Goal: Task Accomplishment & Management: Manage account settings

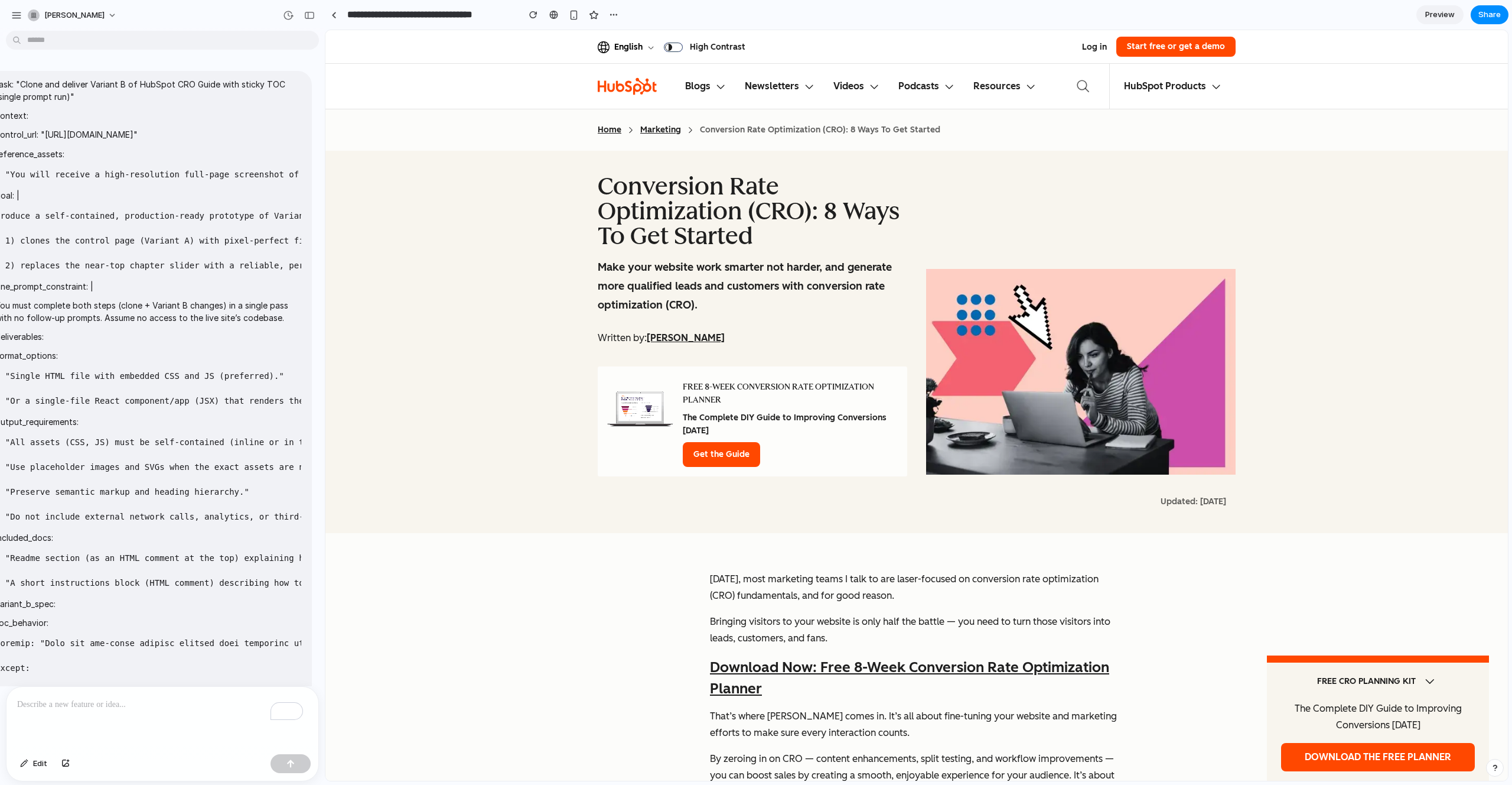
scroll to position [2276, 0]
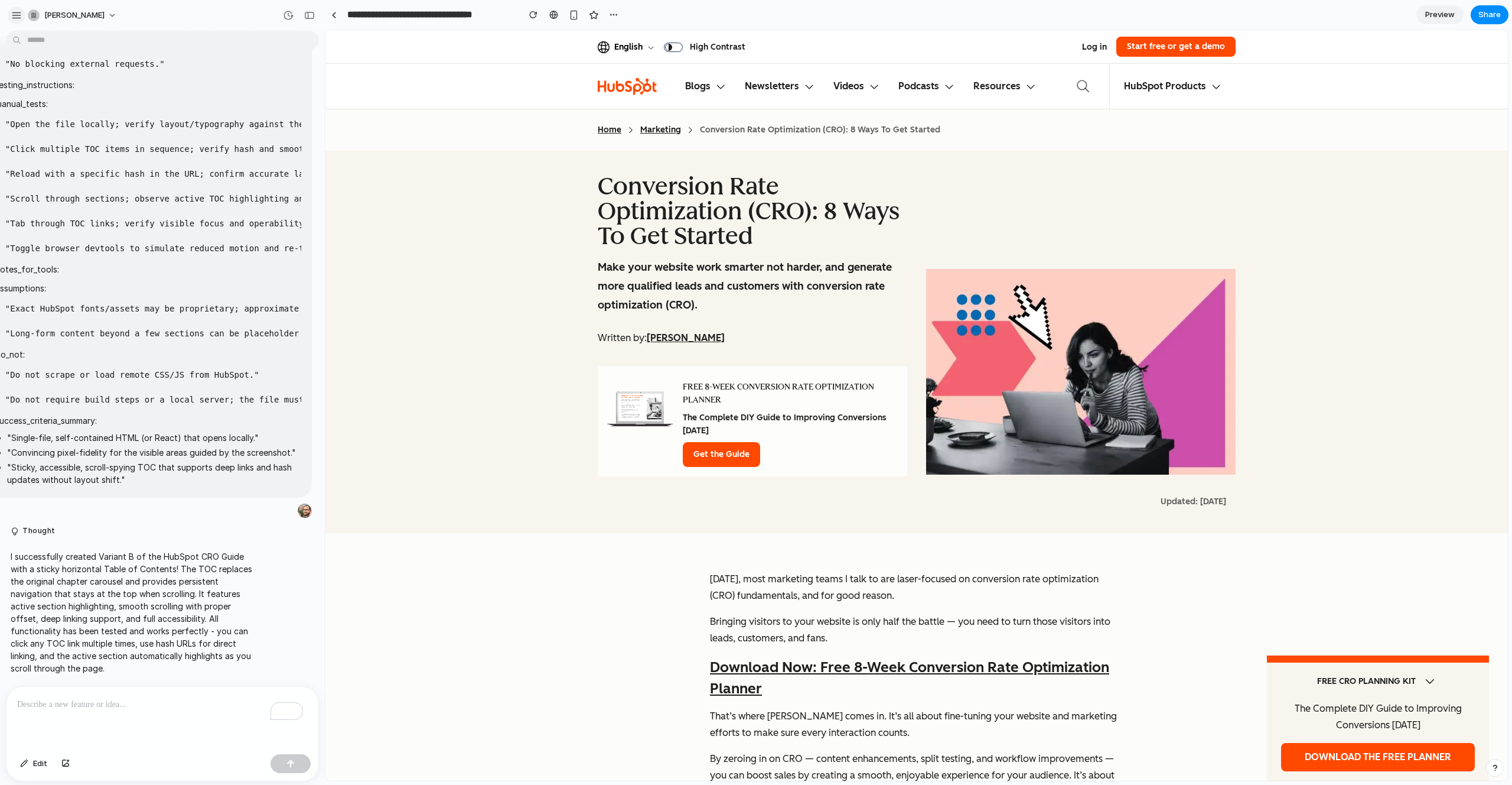
click at [20, 15] on div "button" at bounding box center [16, 15] width 10 height 10
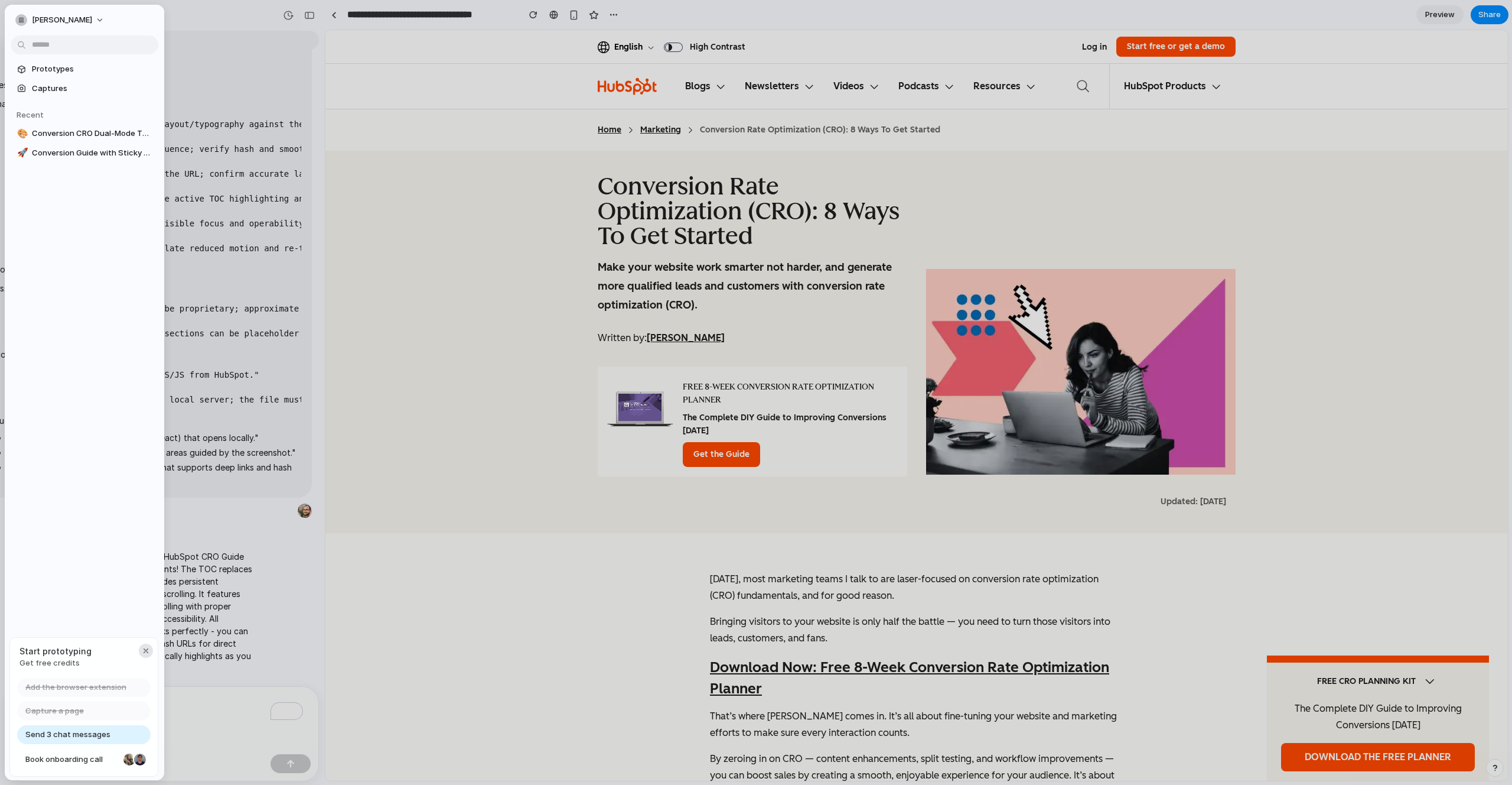
click at [150, 649] on button "button" at bounding box center [145, 650] width 14 height 14
click at [90, 18] on span "[PERSON_NAME]" at bounding box center [62, 20] width 60 height 12
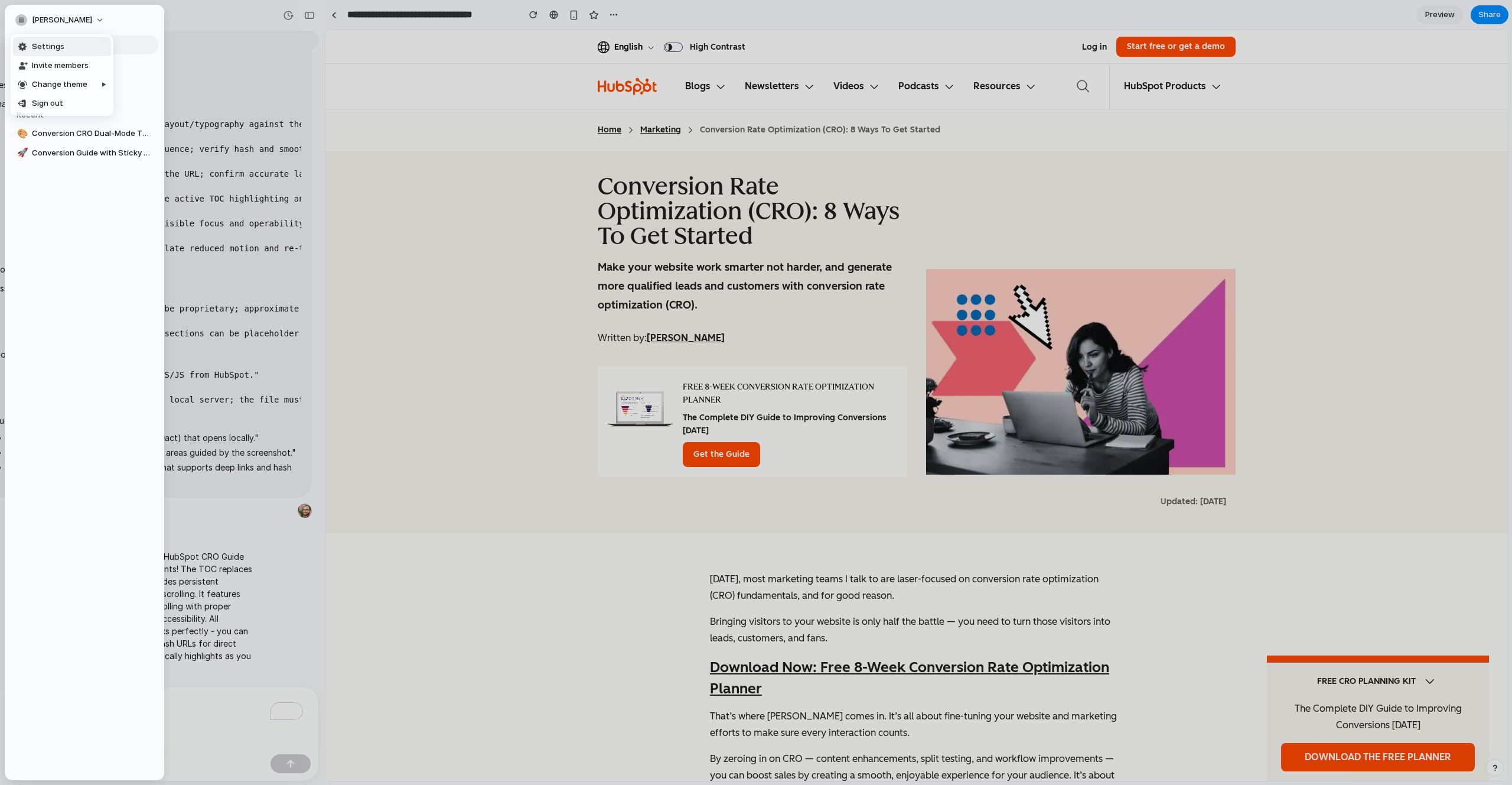
click at [65, 51] on li "Settings" at bounding box center [62, 47] width 98 height 19
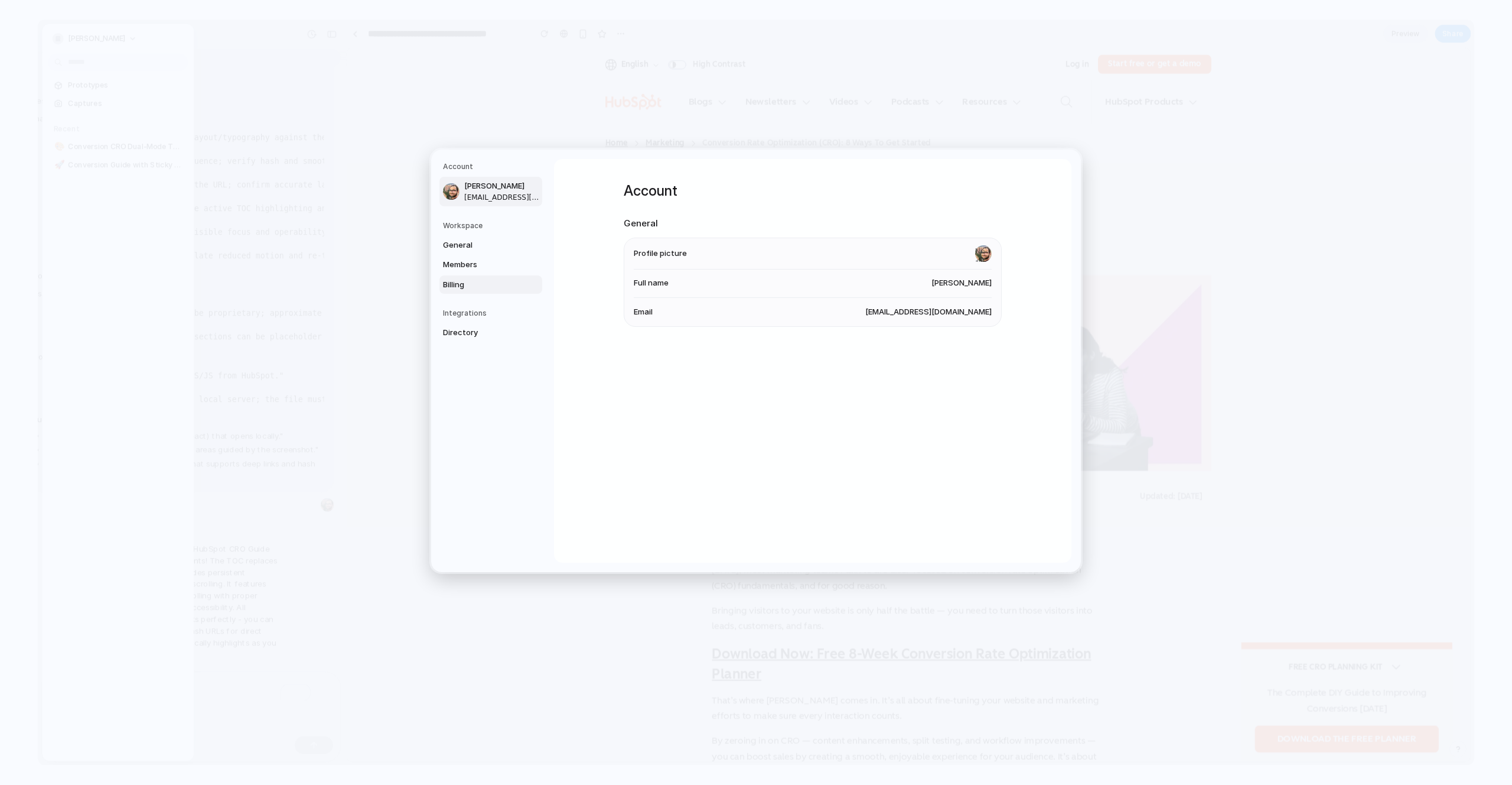
click at [468, 283] on span "Billing" at bounding box center [481, 285] width 76 height 12
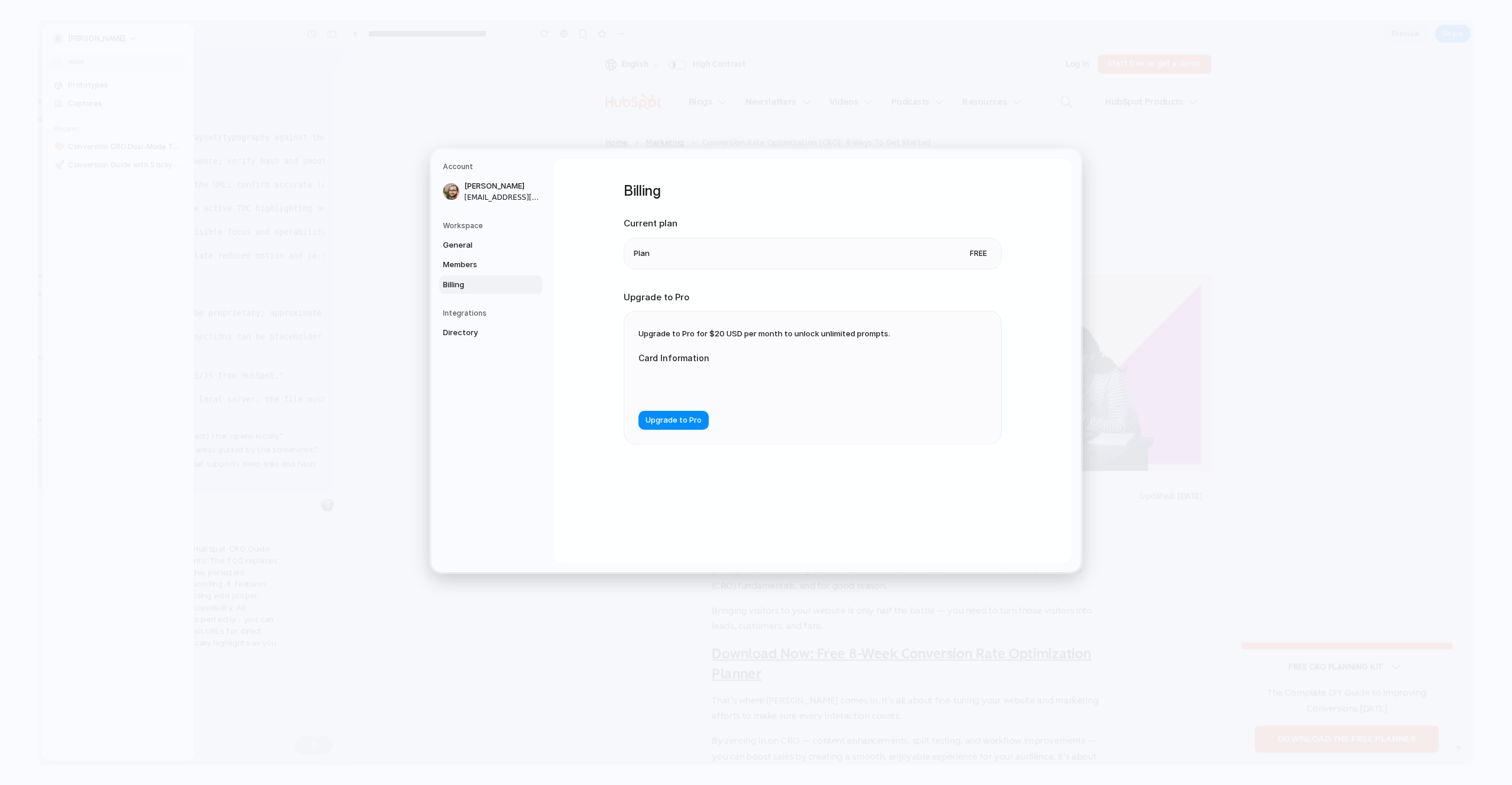
click at [924, 247] on li "Plan Free" at bounding box center [813, 253] width 358 height 31
click at [475, 324] on link "Directory" at bounding box center [491, 333] width 103 height 19
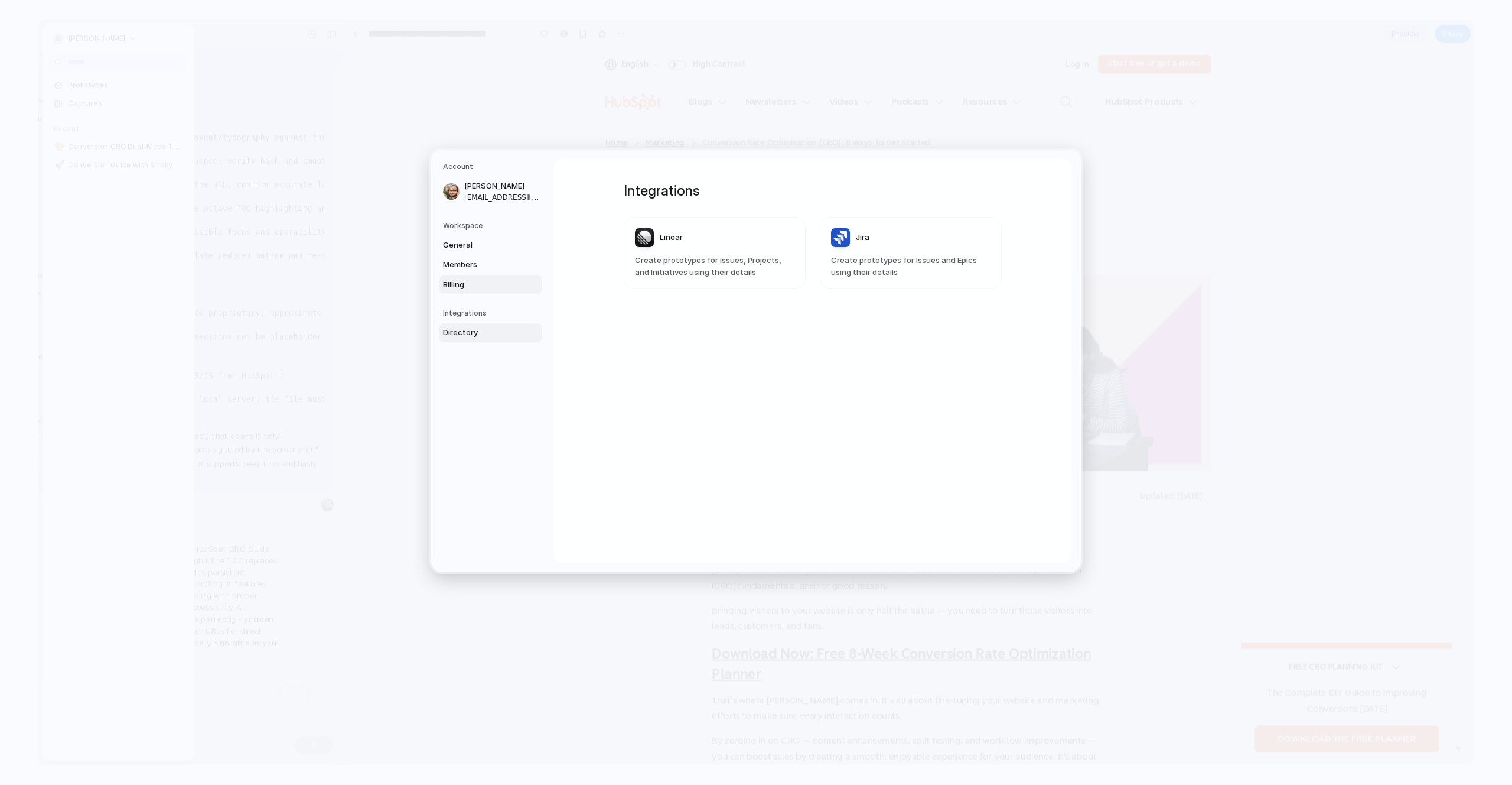
click at [487, 283] on span "Billing" at bounding box center [481, 285] width 76 height 12
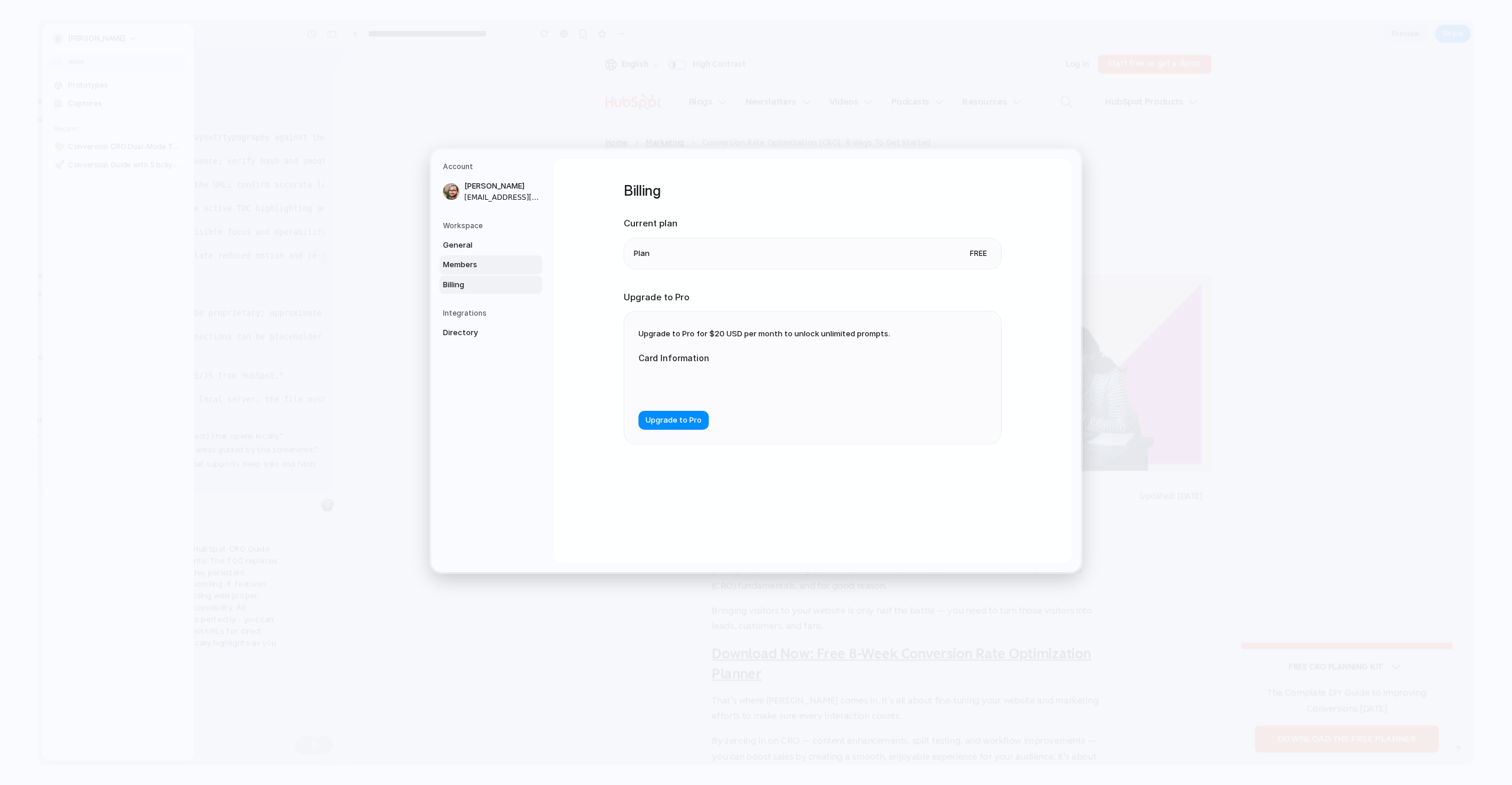
click at [501, 261] on span "Members" at bounding box center [481, 265] width 76 height 12
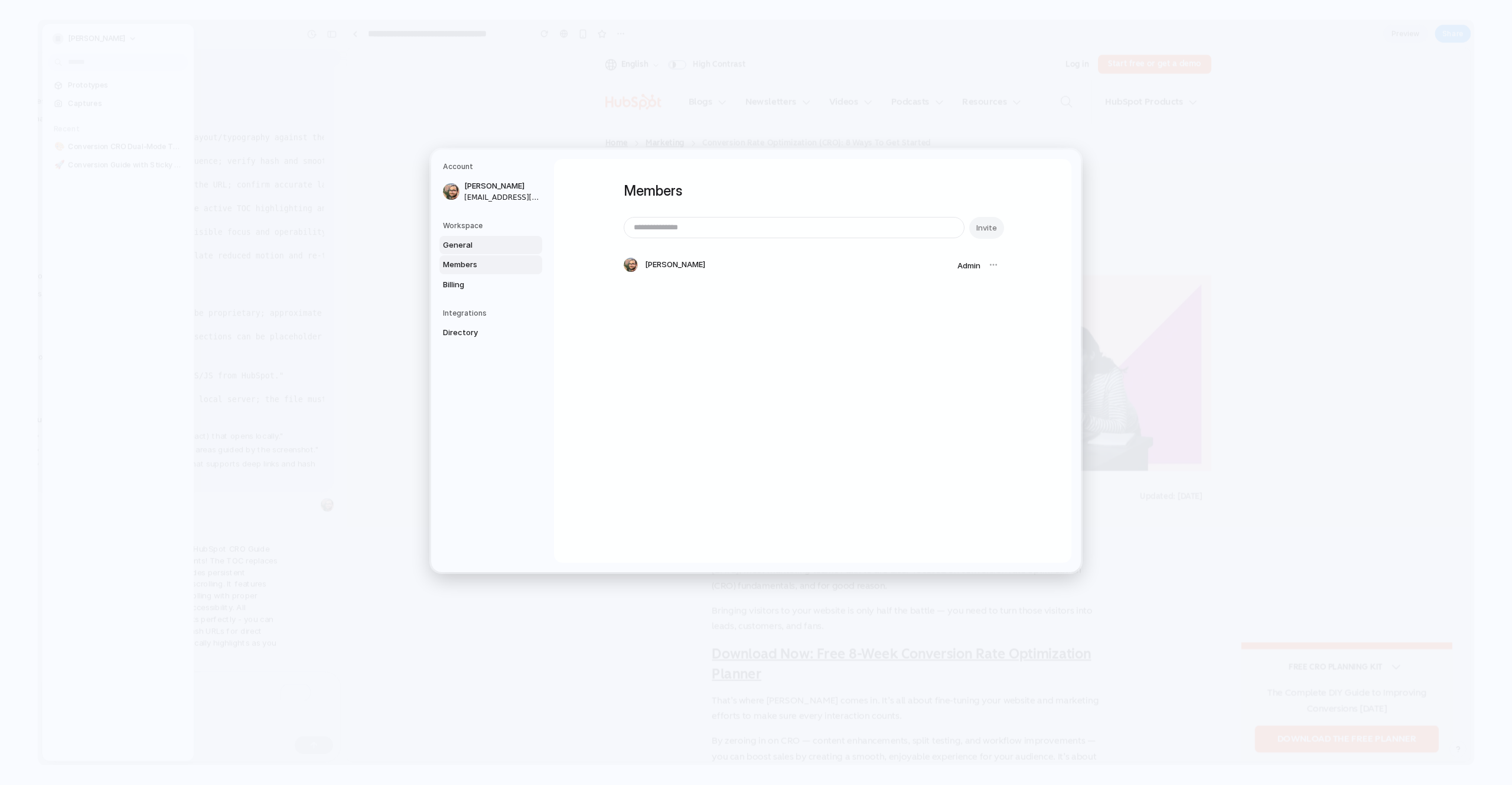
click at [501, 246] on span "General" at bounding box center [481, 245] width 76 height 12
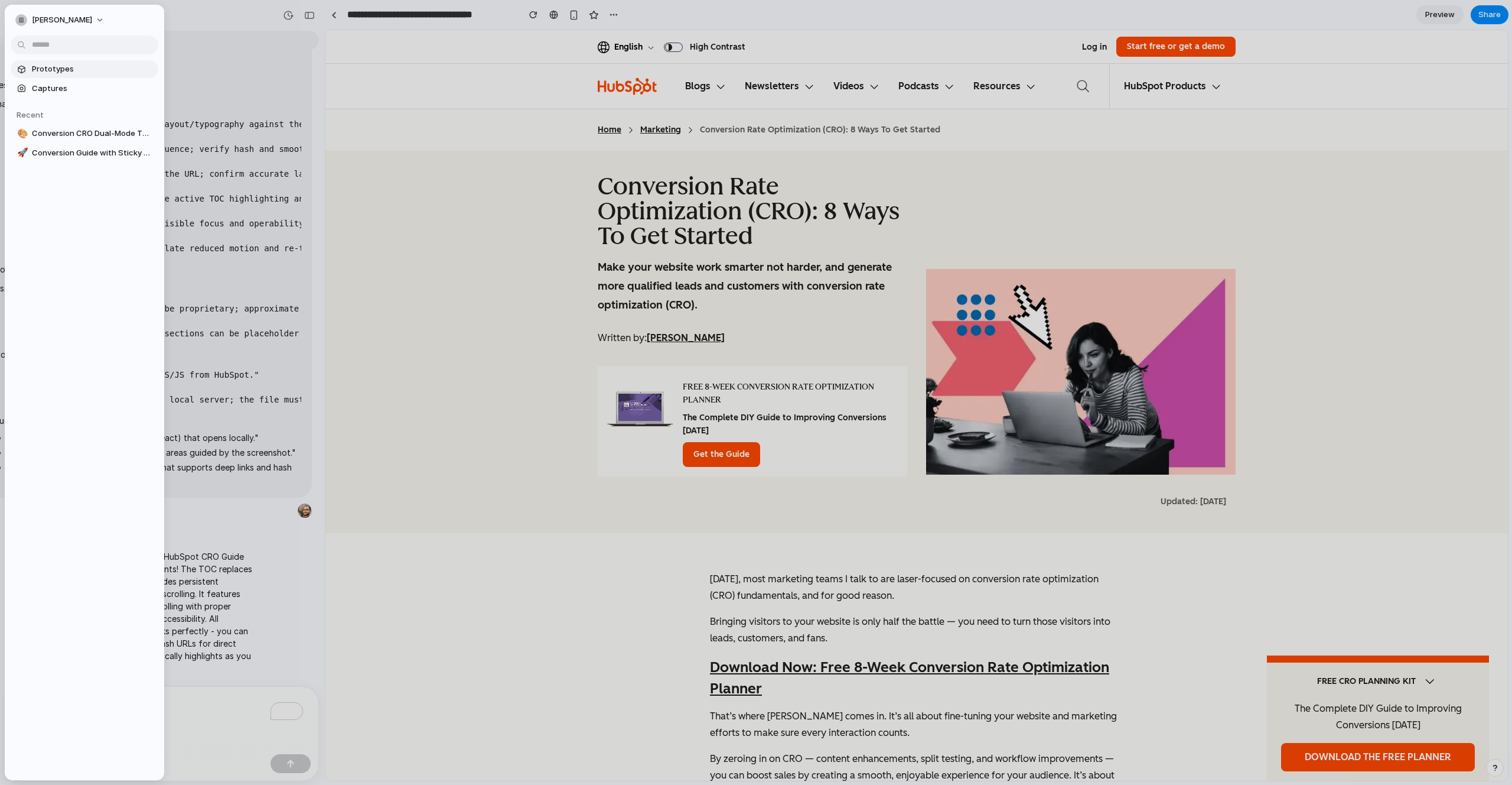
click at [76, 73] on span "Prototypes" at bounding box center [92, 69] width 122 height 12
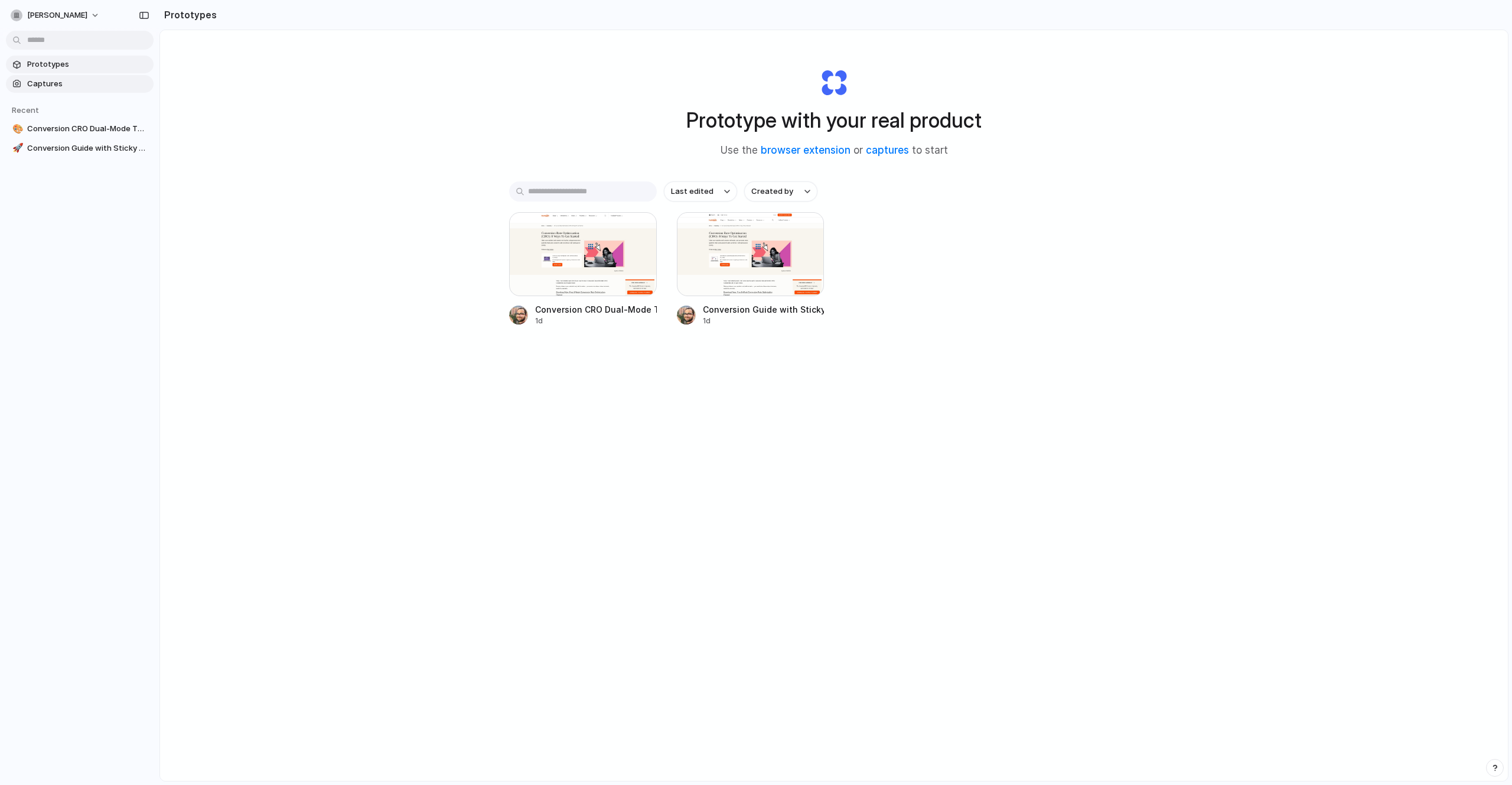
click at [90, 87] on span "Captures" at bounding box center [88, 84] width 122 height 12
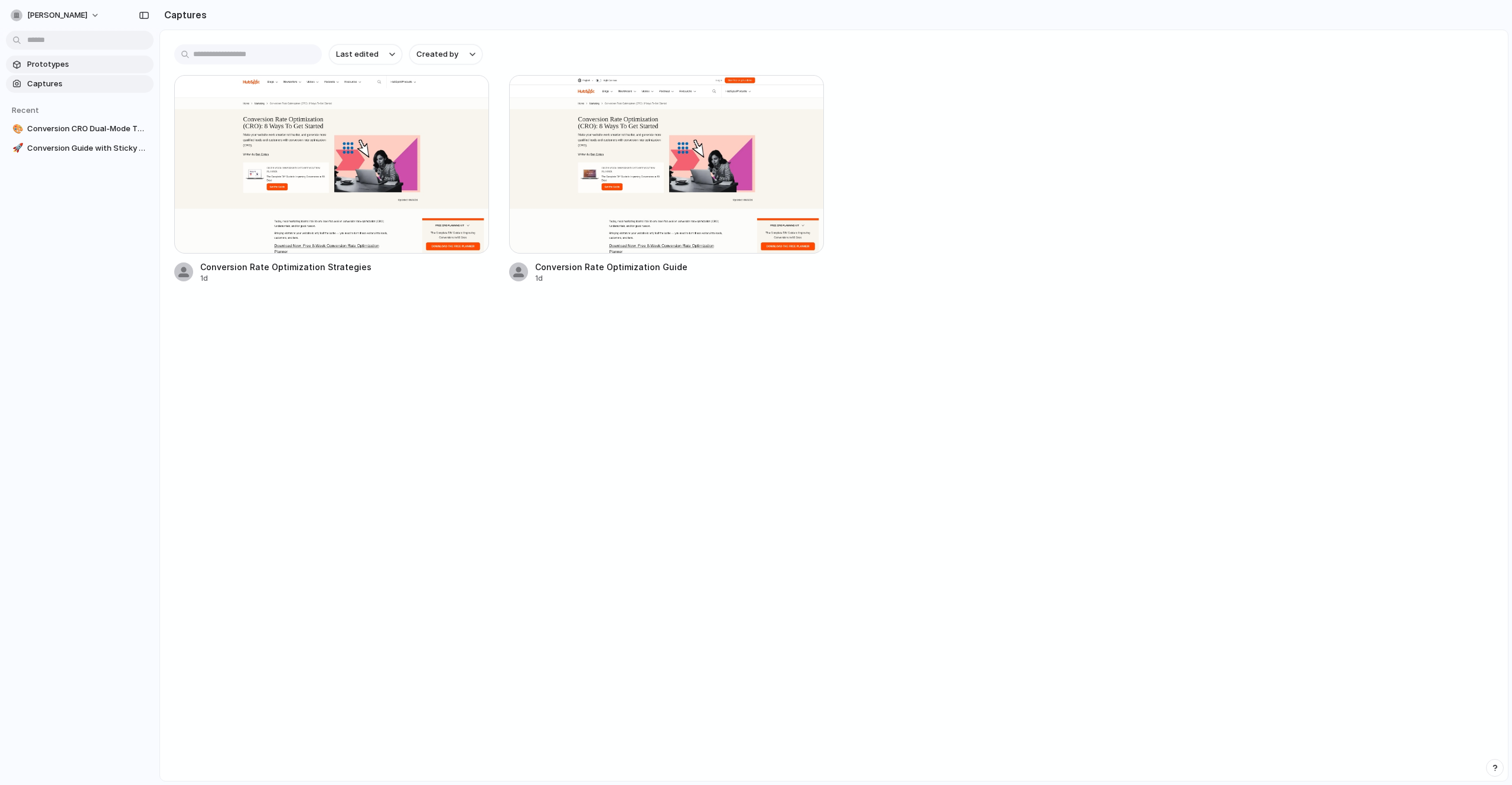
click at [91, 73] on link "Prototypes" at bounding box center [79, 65] width 148 height 18
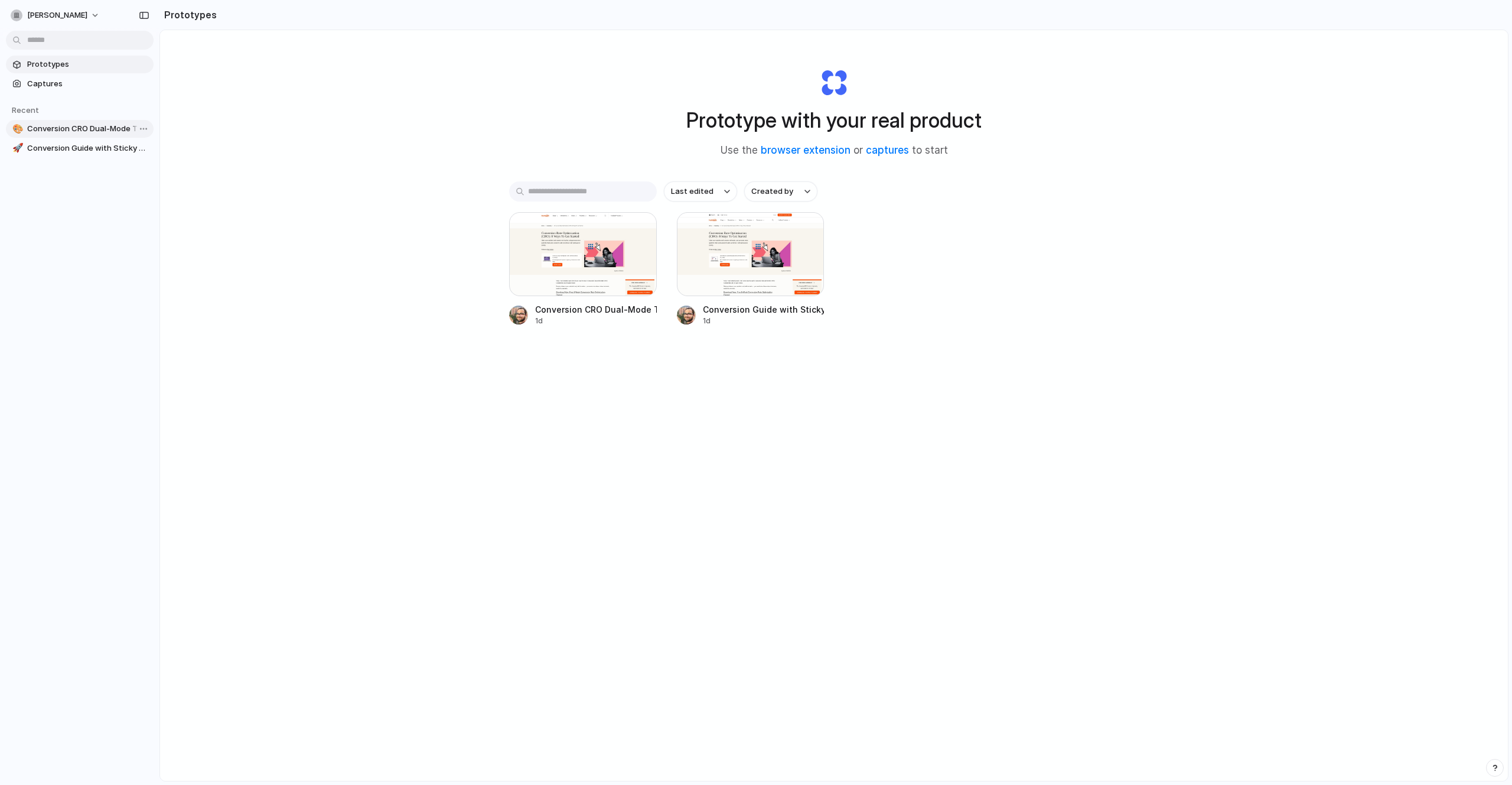
click at [87, 126] on span "Conversion CRO Dual-Mode TOC" at bounding box center [88, 129] width 122 height 12
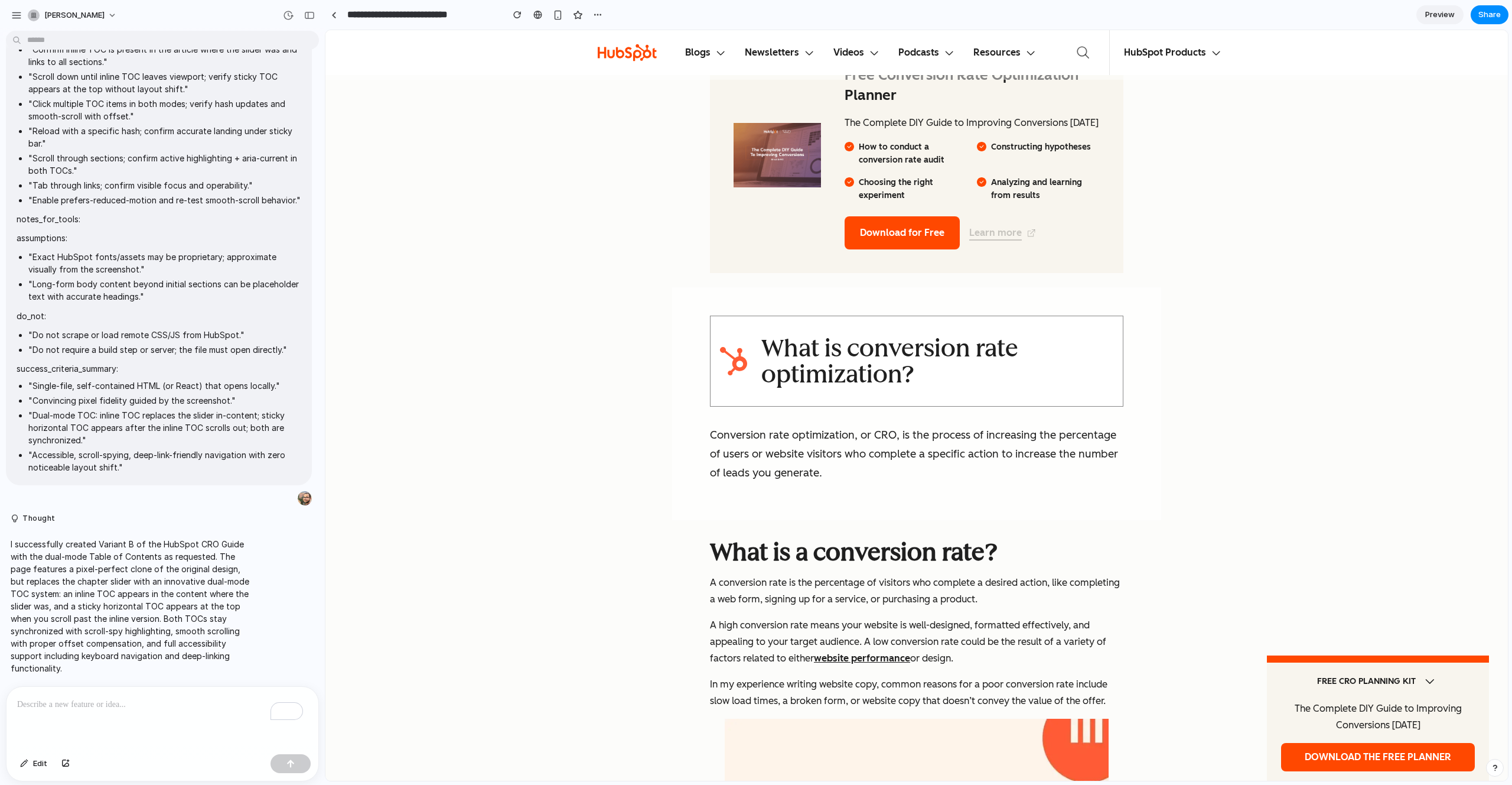
scroll to position [1113, 0]
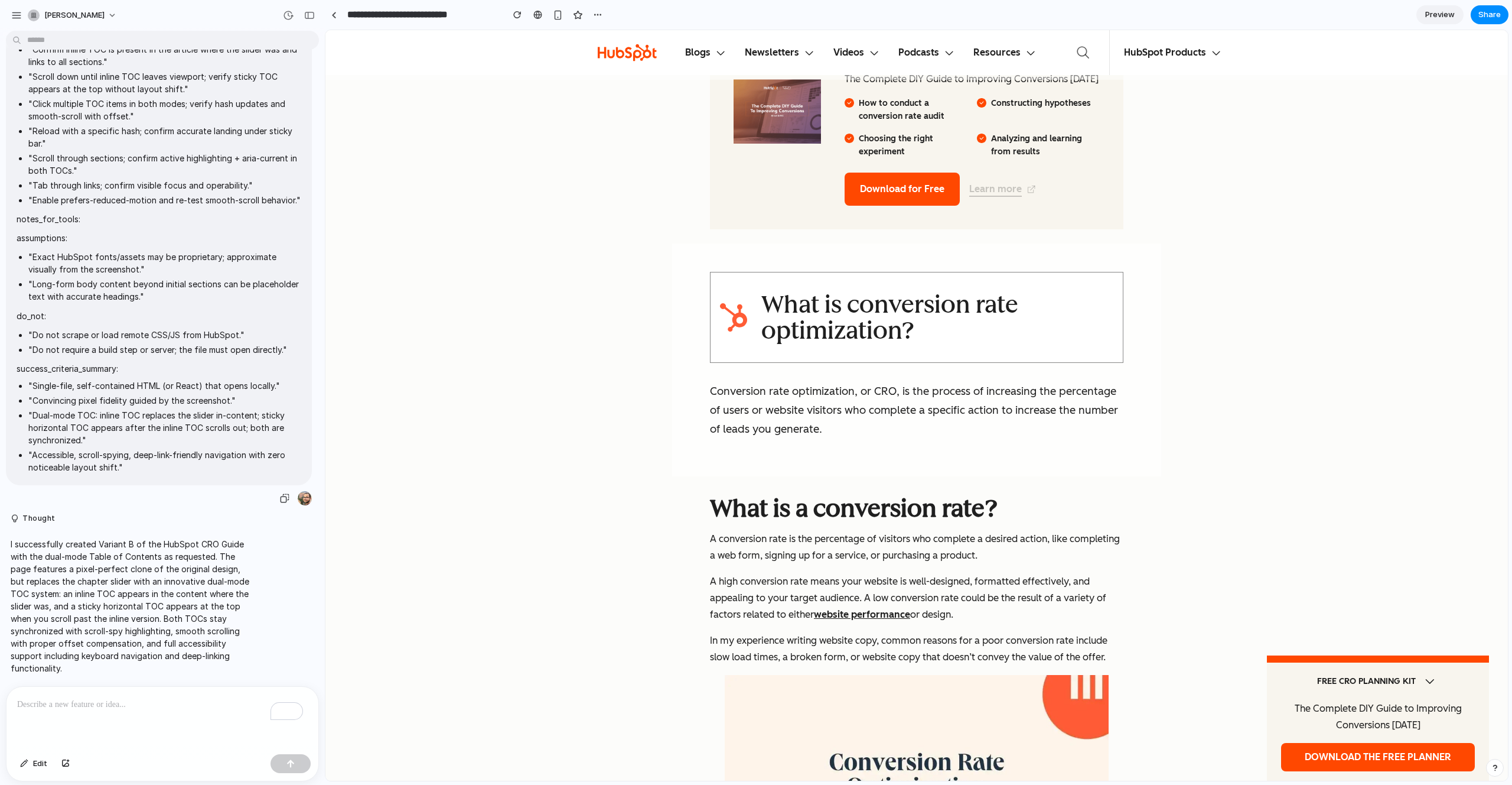
click at [133, 459] on p ""Accessible, scroll-spying, deep-link-friendly navigation with zero noticeable …" at bounding box center [165, 461] width 273 height 25
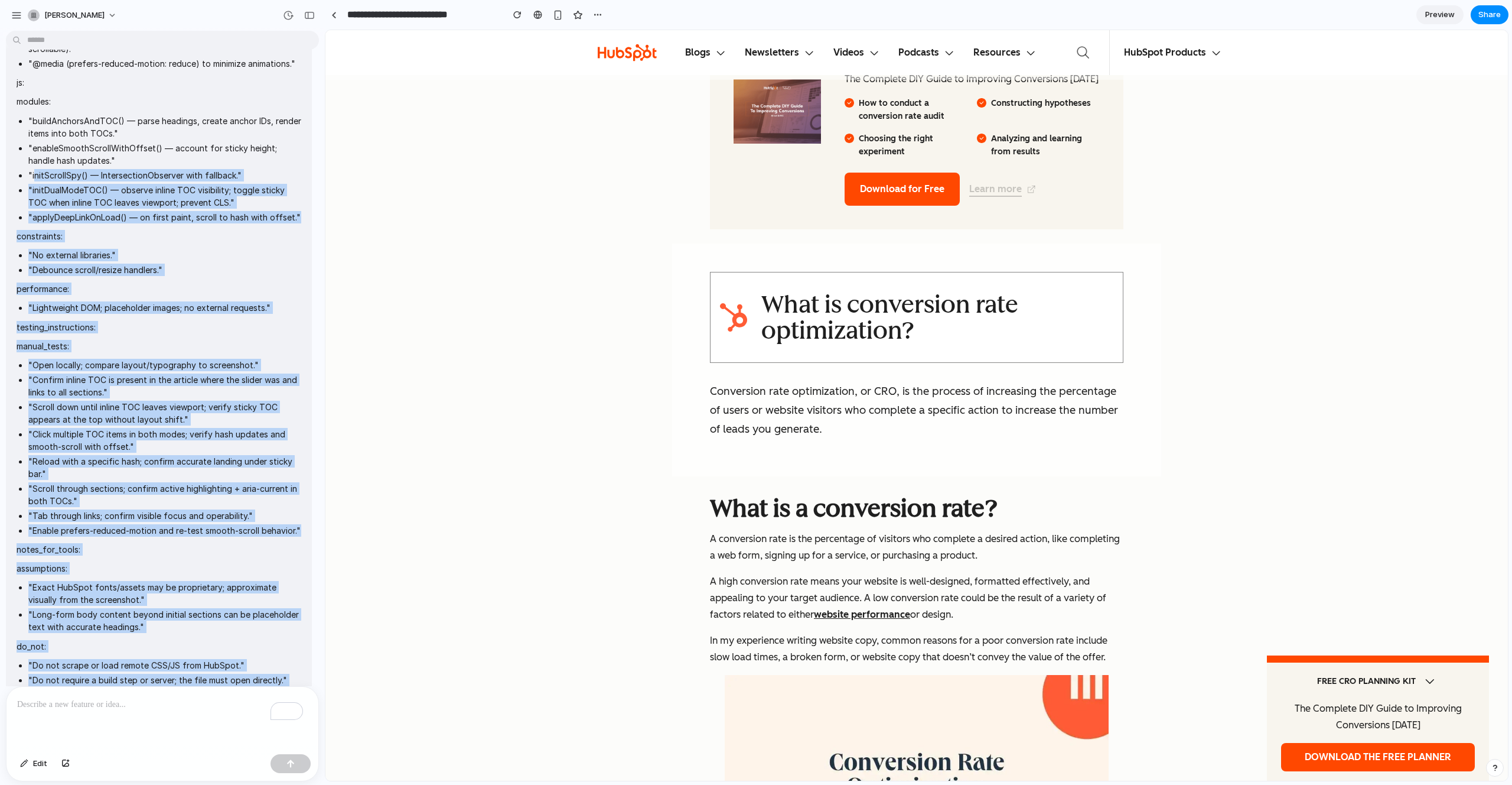
scroll to position [2473, 0]
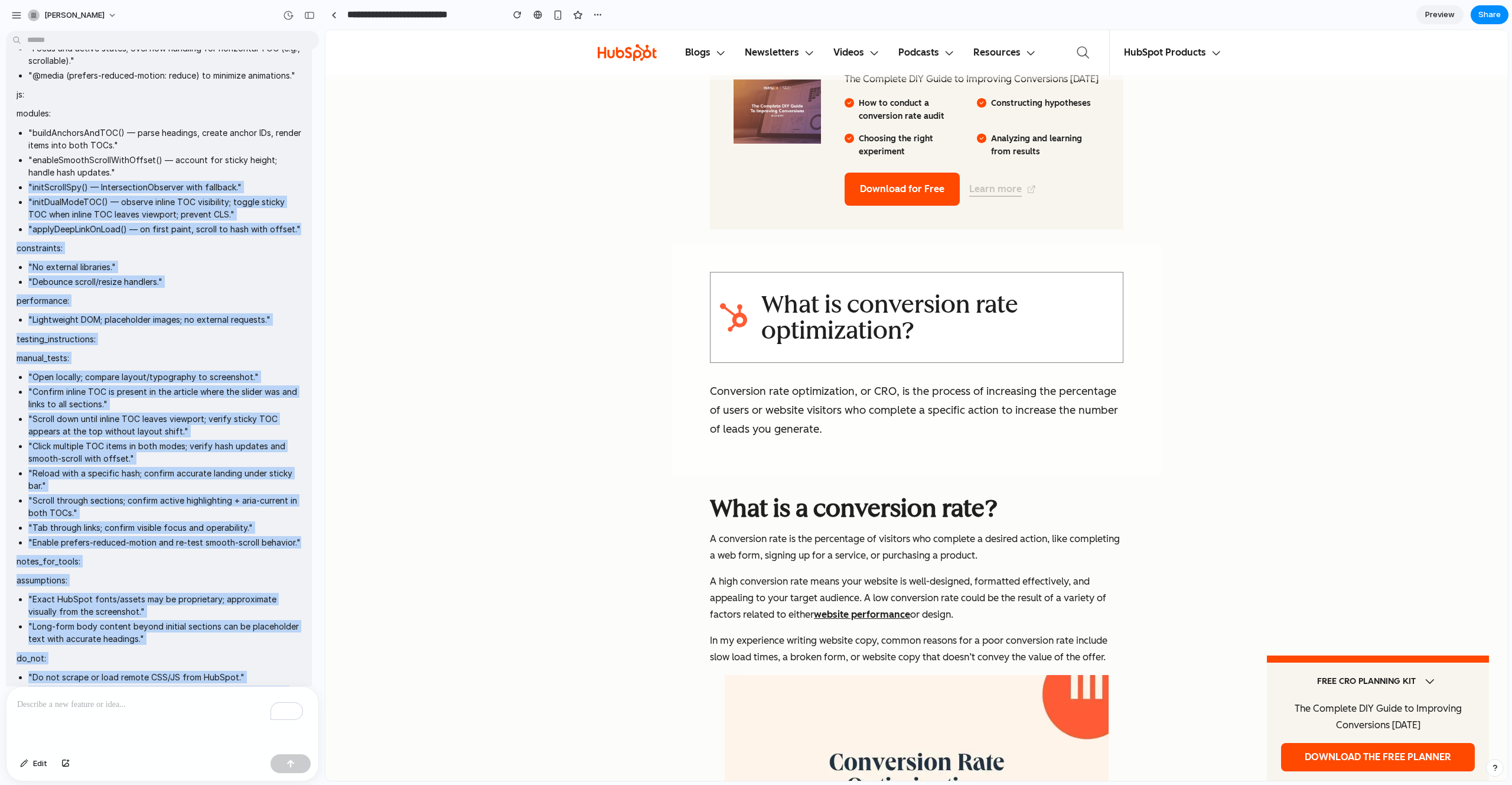
drag, startPoint x: 131, startPoint y: 465, endPoint x: 23, endPoint y: 209, distance: 277.8
click at [12, 16] on div "button" at bounding box center [16, 15] width 10 height 10
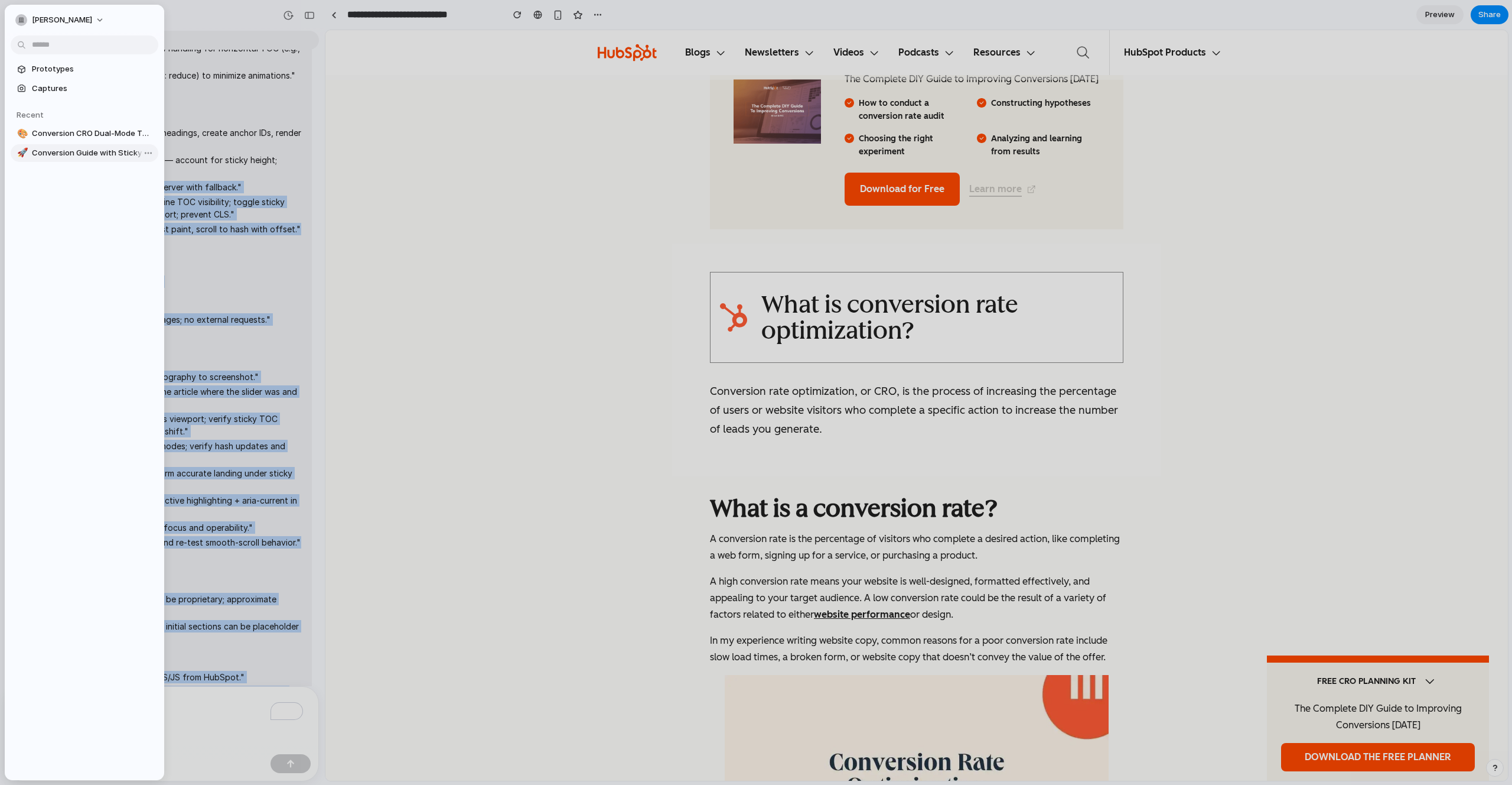
click at [66, 150] on span "Conversion Guide with Sticky TOC v1" at bounding box center [92, 153] width 122 height 12
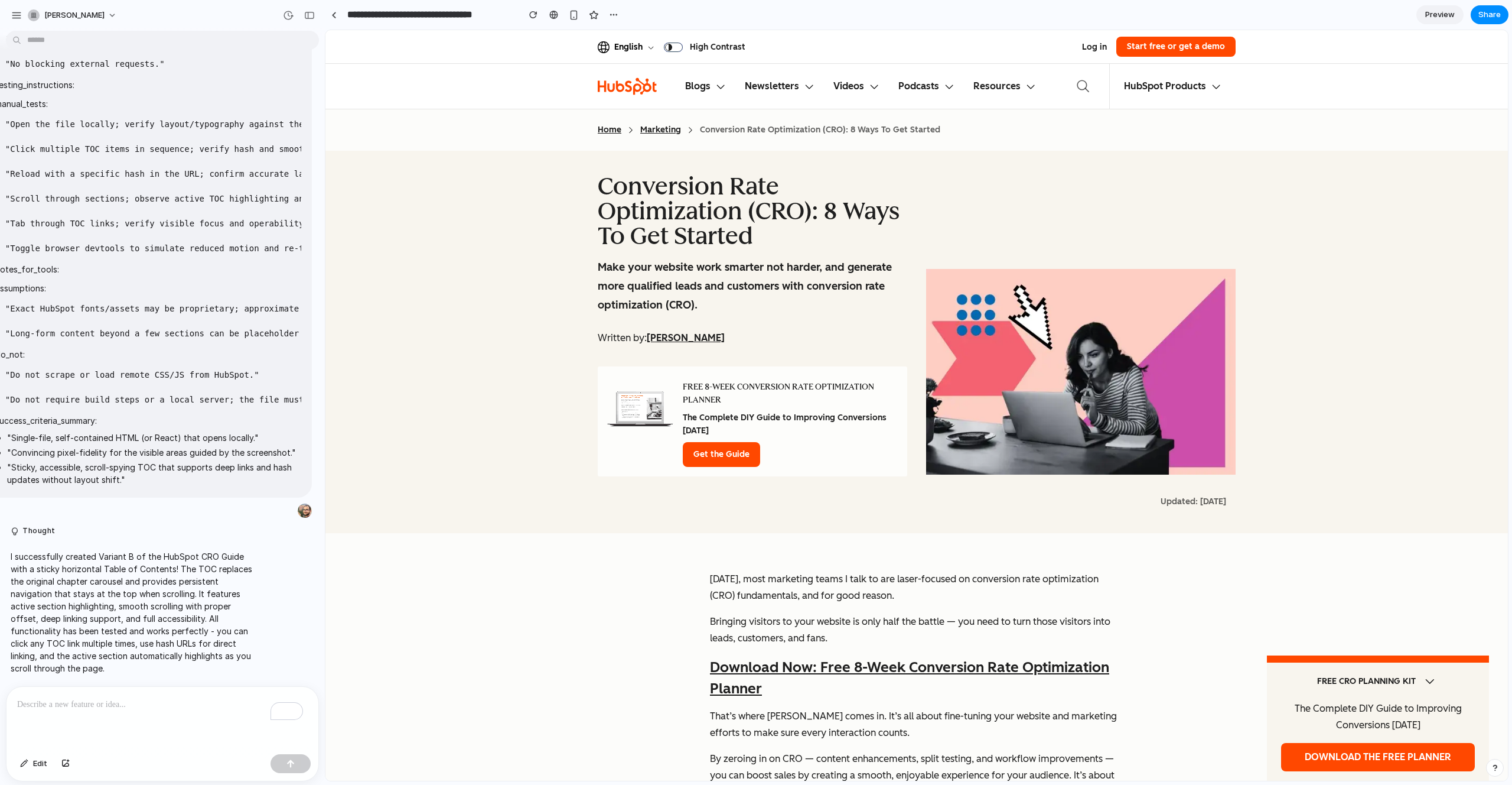
click at [7, 15] on div "[PERSON_NAME]" at bounding box center [162, 14] width 325 height 29
click at [17, 15] on div "button" at bounding box center [16, 15] width 10 height 10
click at [46, 17] on span "[PERSON_NAME]" at bounding box center [74, 15] width 60 height 12
type input "**********"
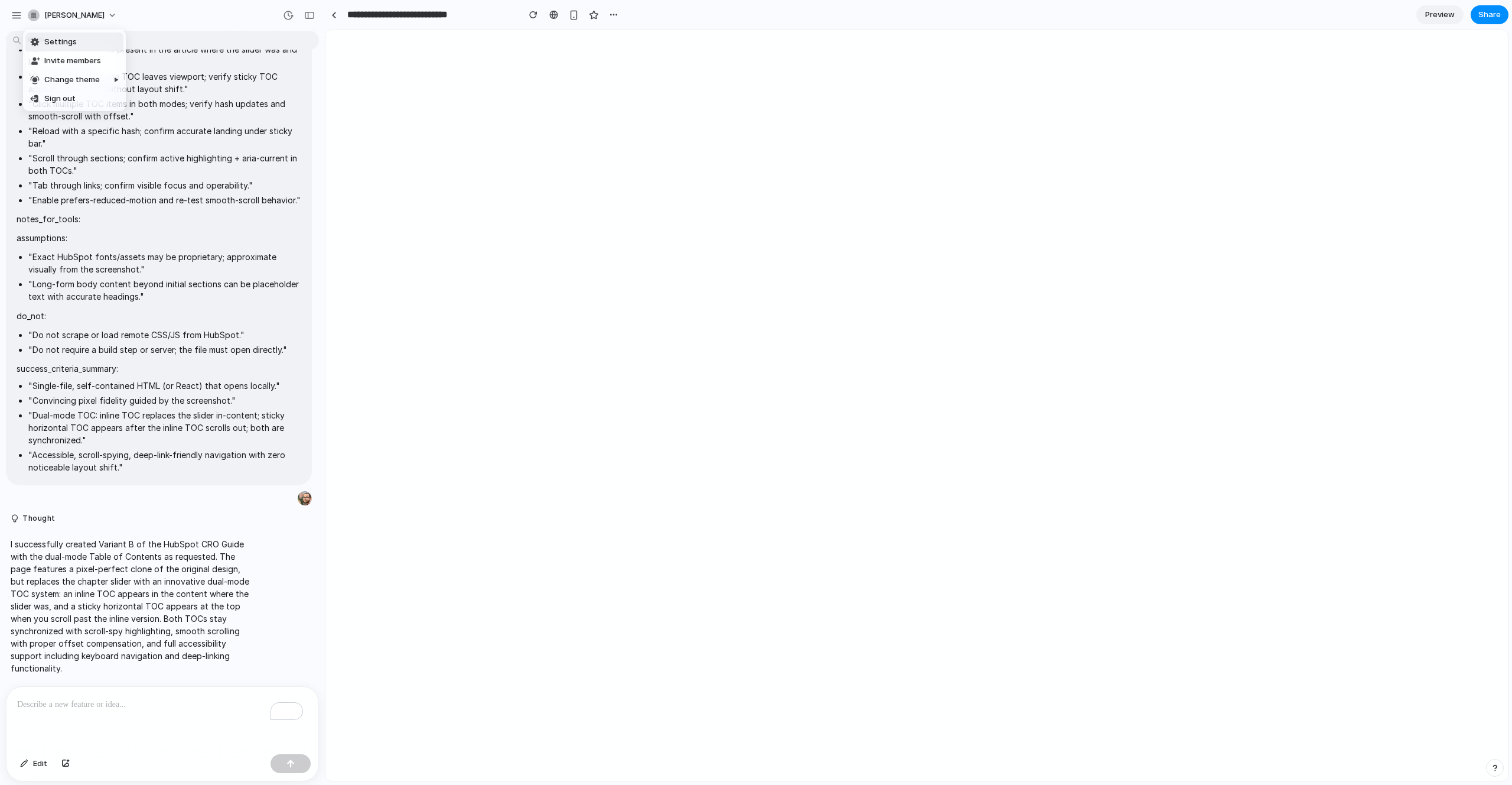
click at [53, 40] on span "Settings" at bounding box center [60, 42] width 32 height 12
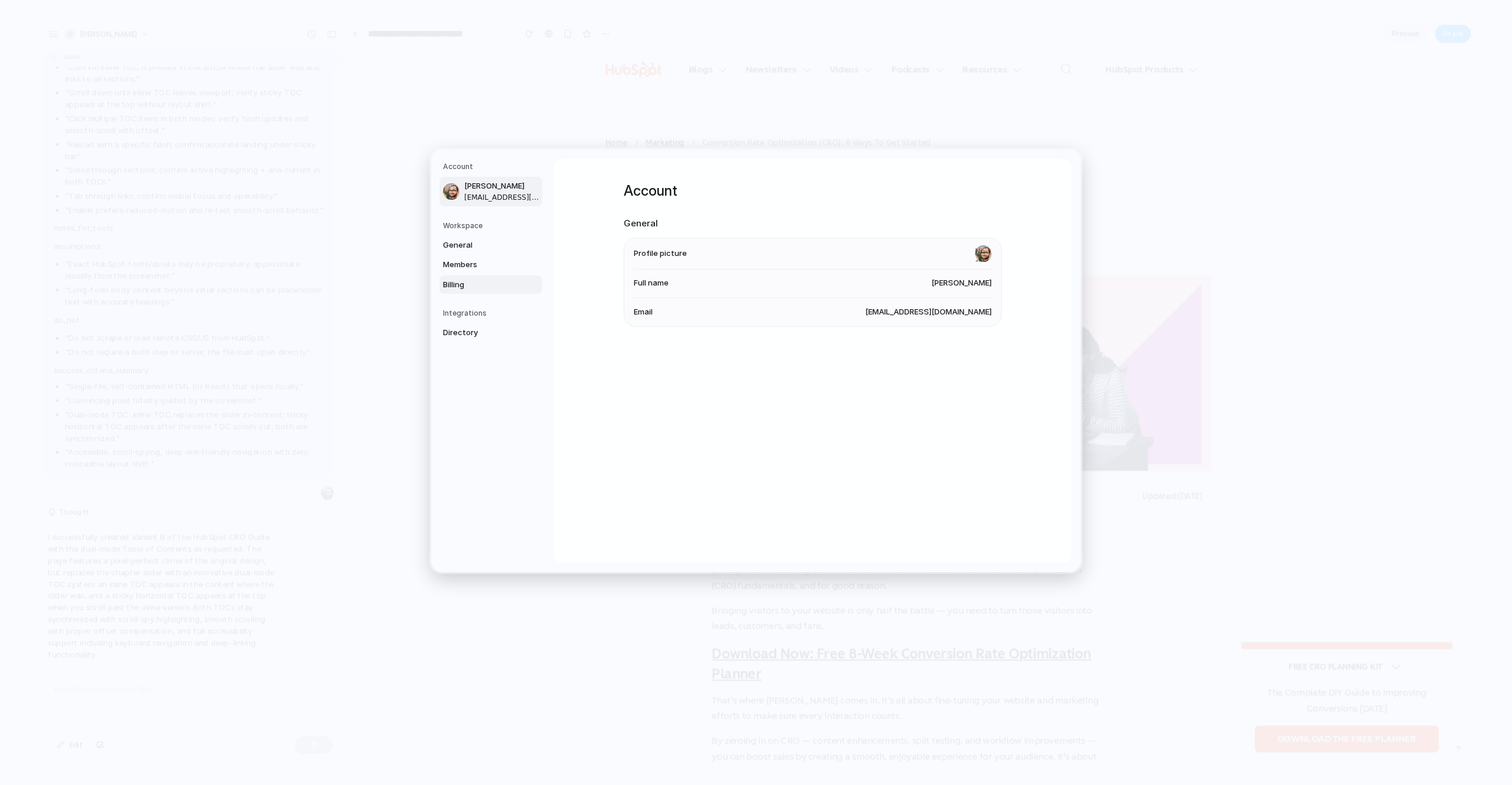
click at [477, 286] on span "Billing" at bounding box center [481, 285] width 76 height 12
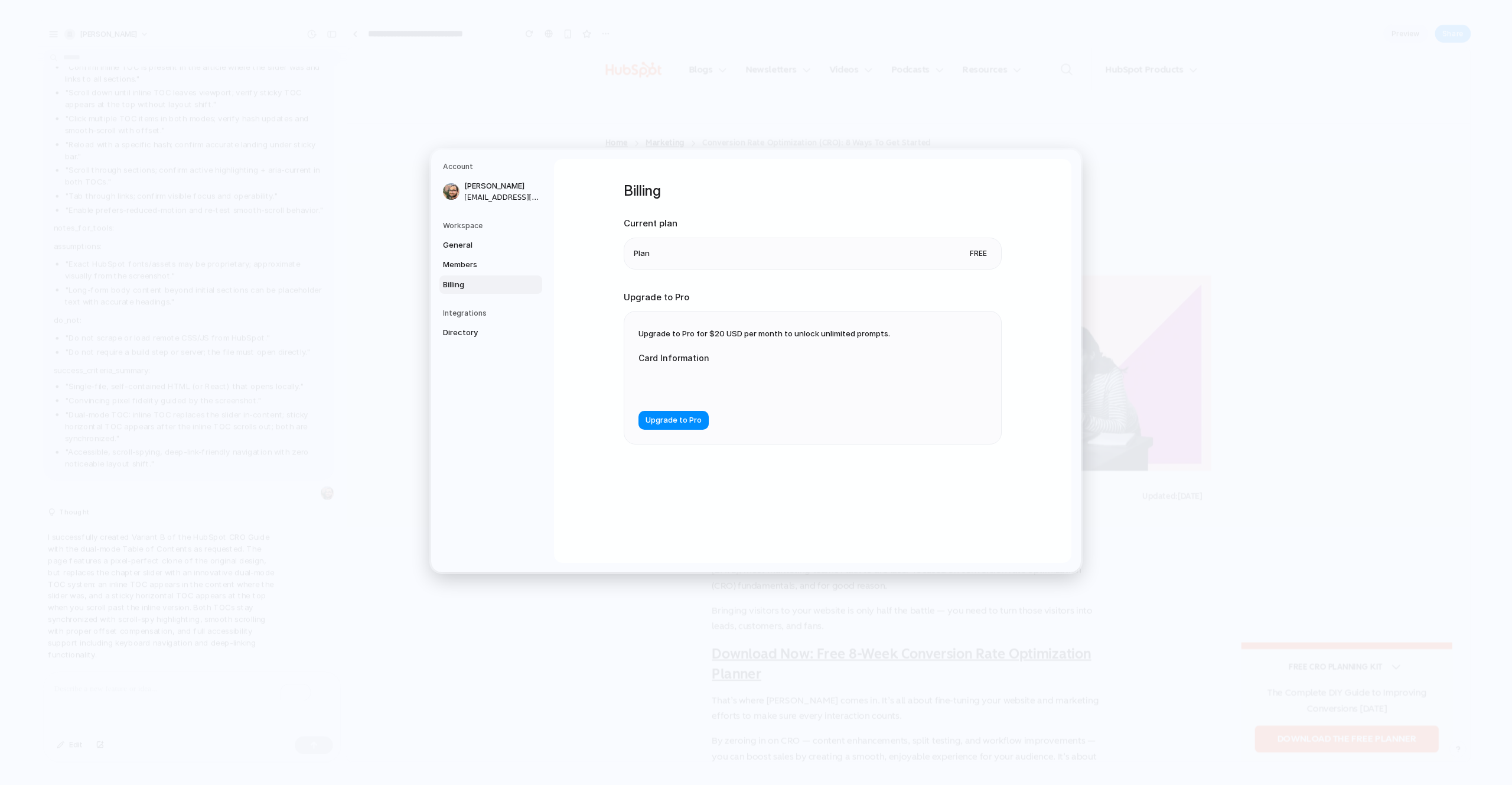
click at [721, 333] on span "Upgrade to Pro for $20 USD per month to unlock unlimited prompts." at bounding box center [764, 333] width 252 height 10
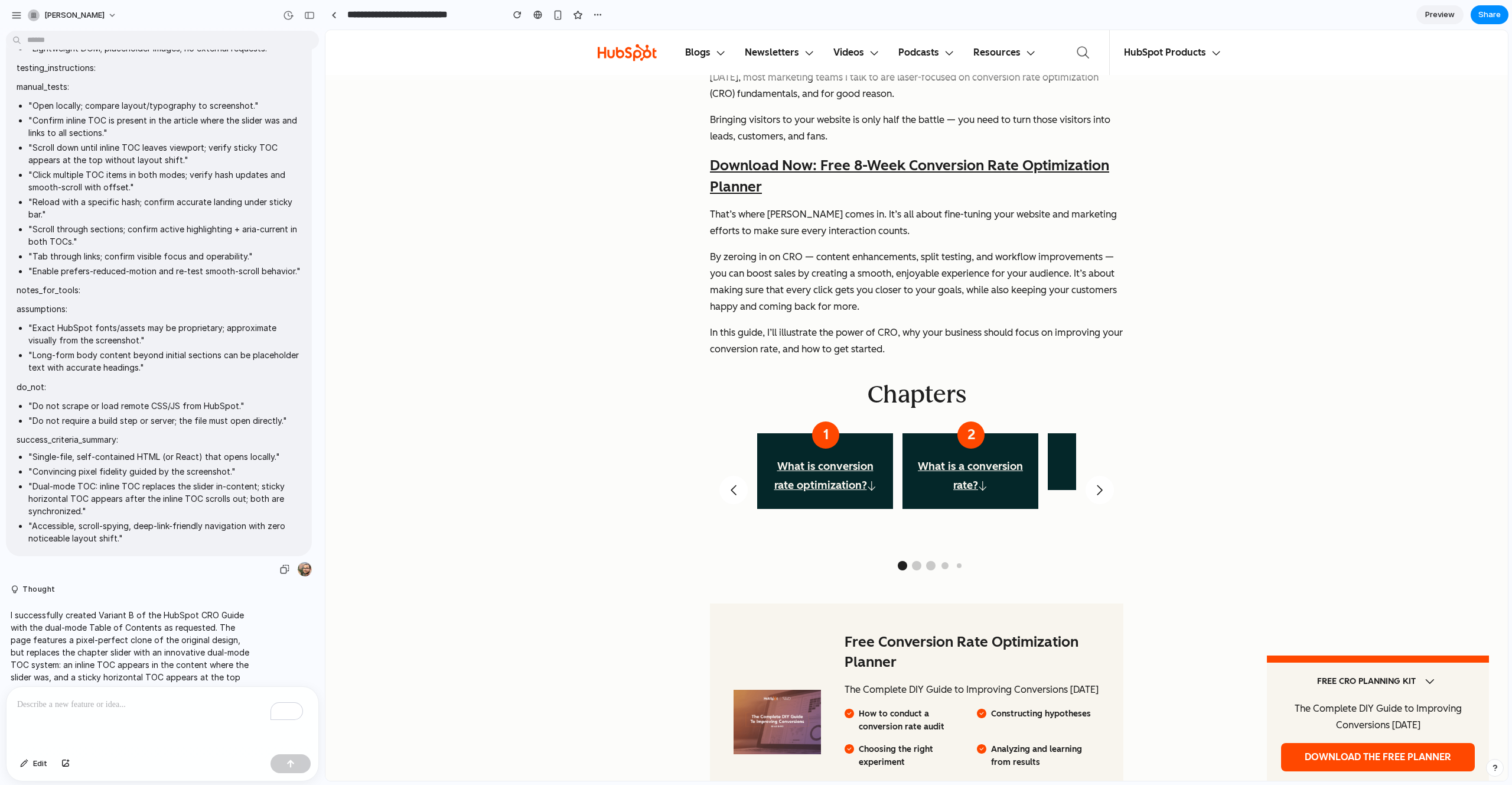
scroll to position [2534, 0]
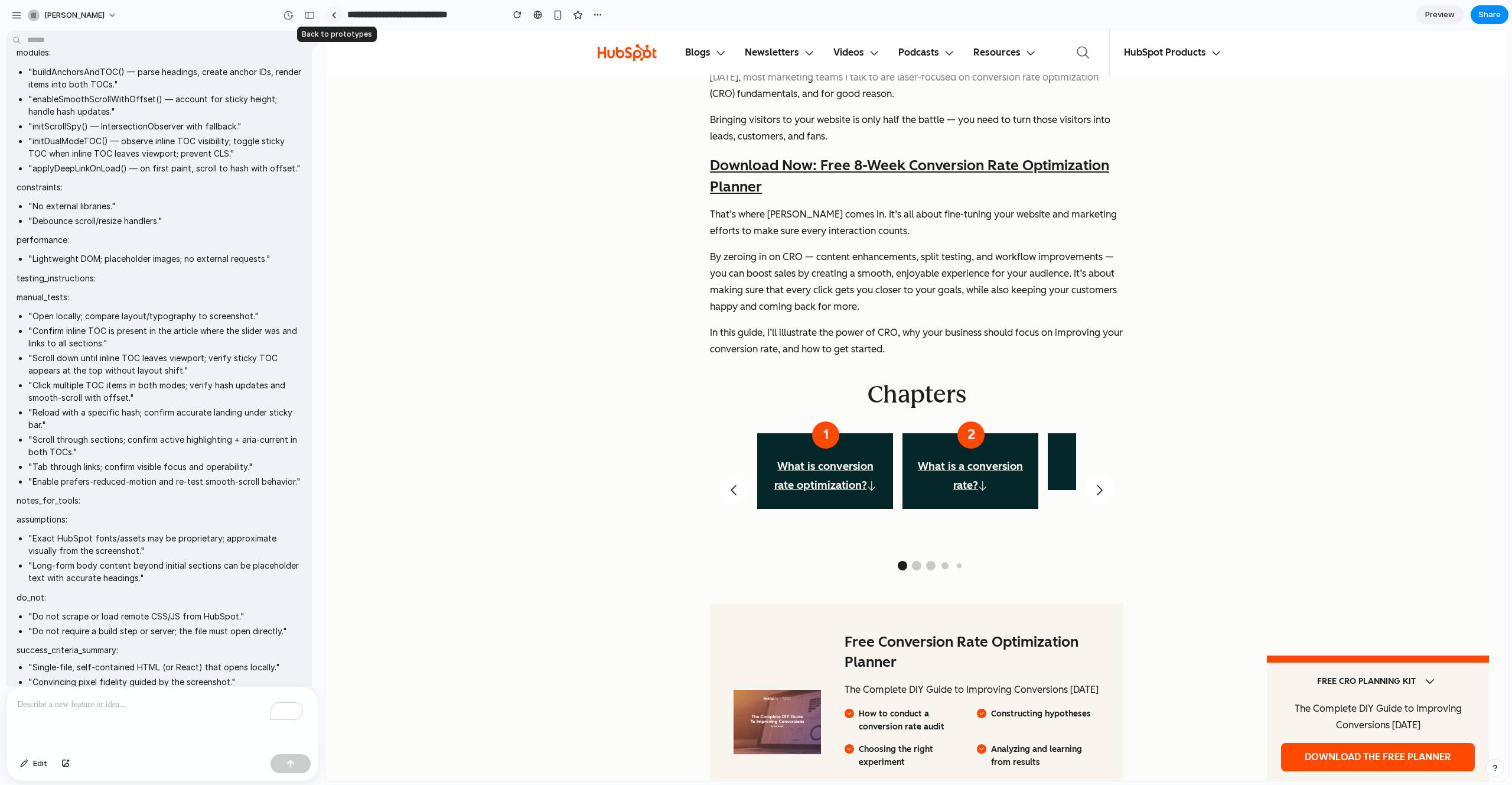
click at [335, 15] on div at bounding box center [334, 15] width 5 height 7
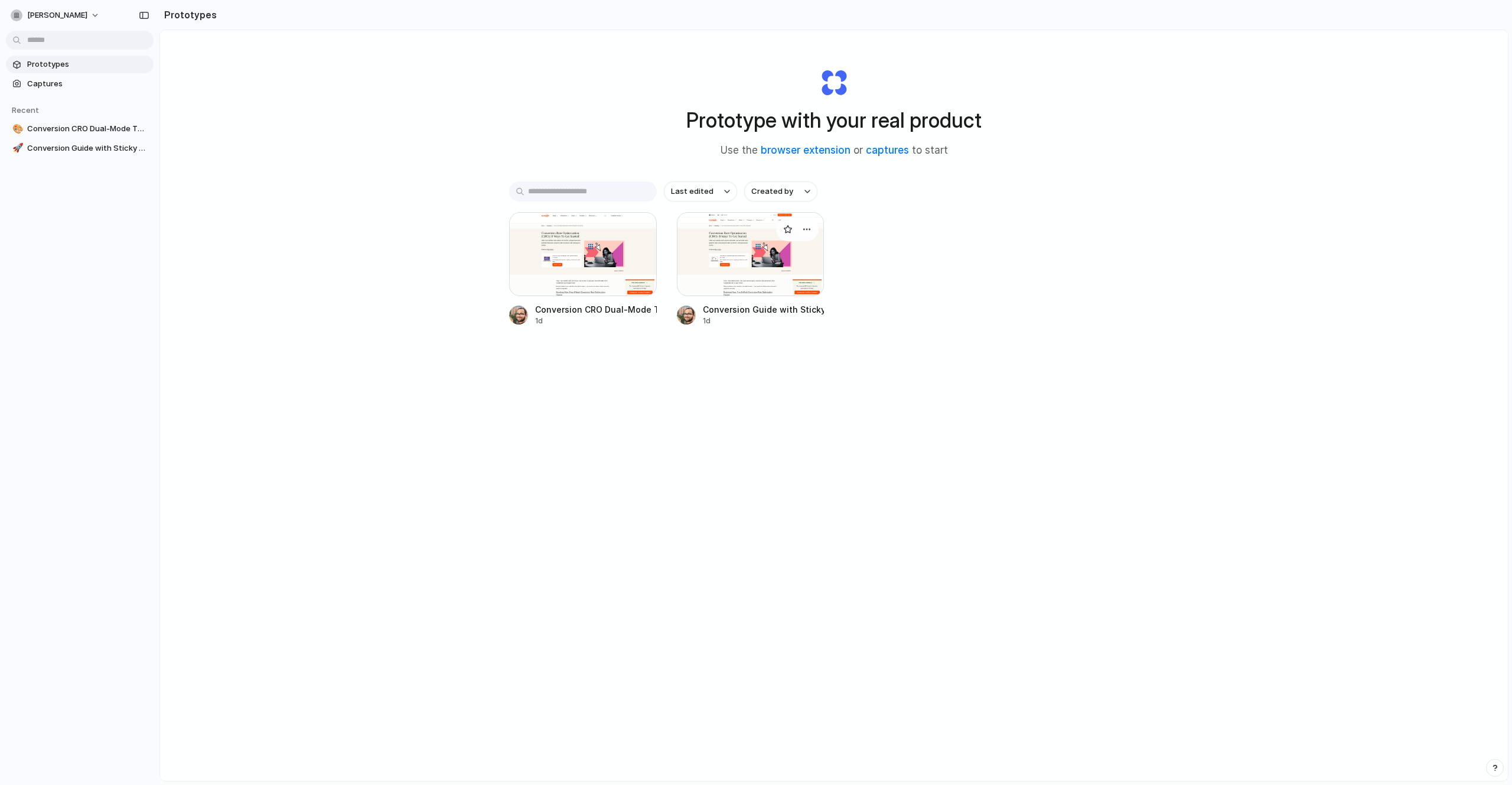
click at [777, 258] on div at bounding box center [750, 254] width 148 height 84
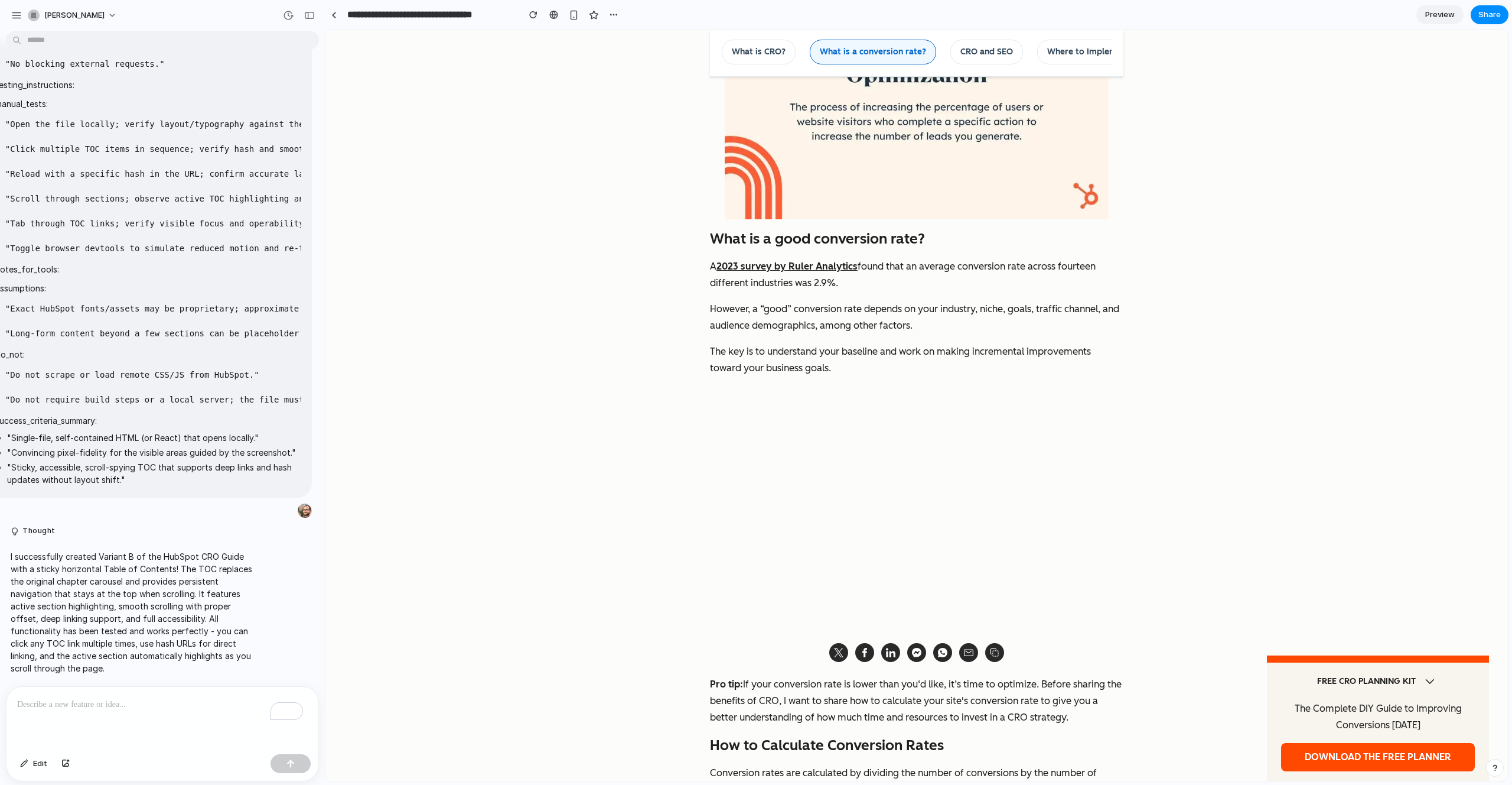
scroll to position [1667, 0]
